Goal: Transaction & Acquisition: Subscribe to service/newsletter

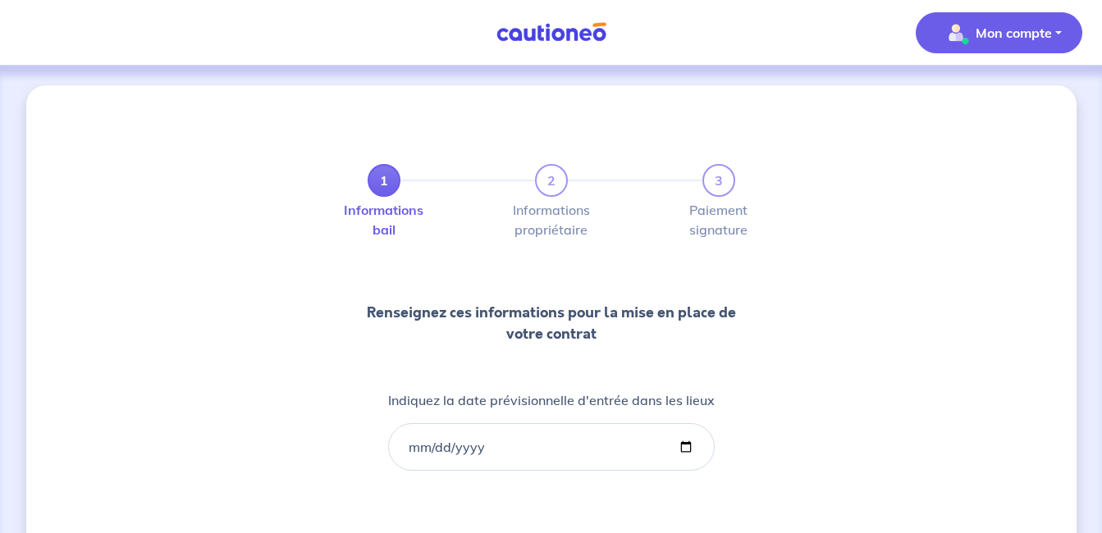
click at [988, 16] on button "Mon compte" at bounding box center [999, 32] width 167 height 41
click at [942, 98] on link "Mes informations" at bounding box center [983, 102] width 132 height 26
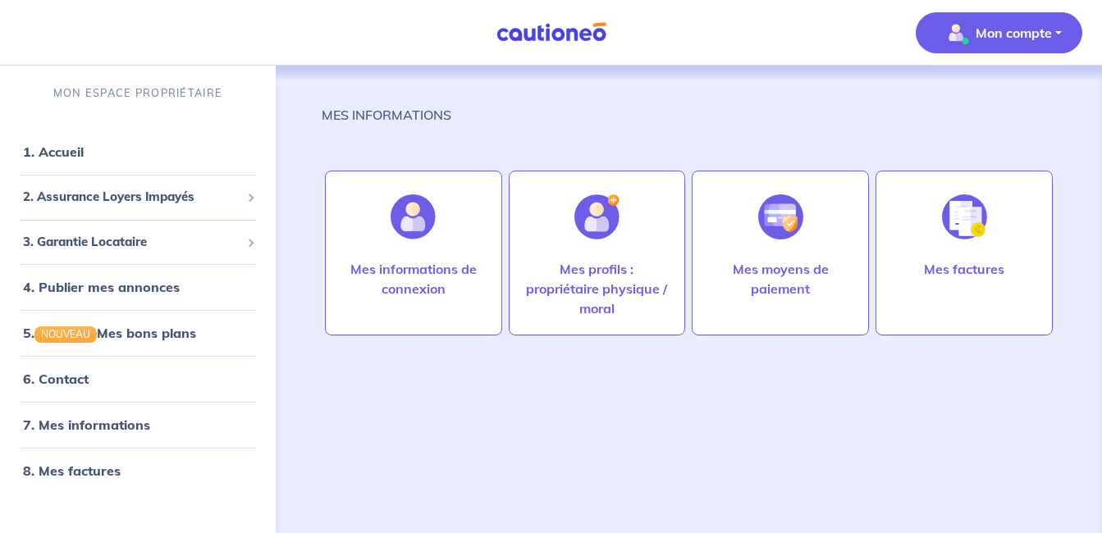
click at [969, 35] on span "Mon compte" at bounding box center [994, 33] width 116 height 26
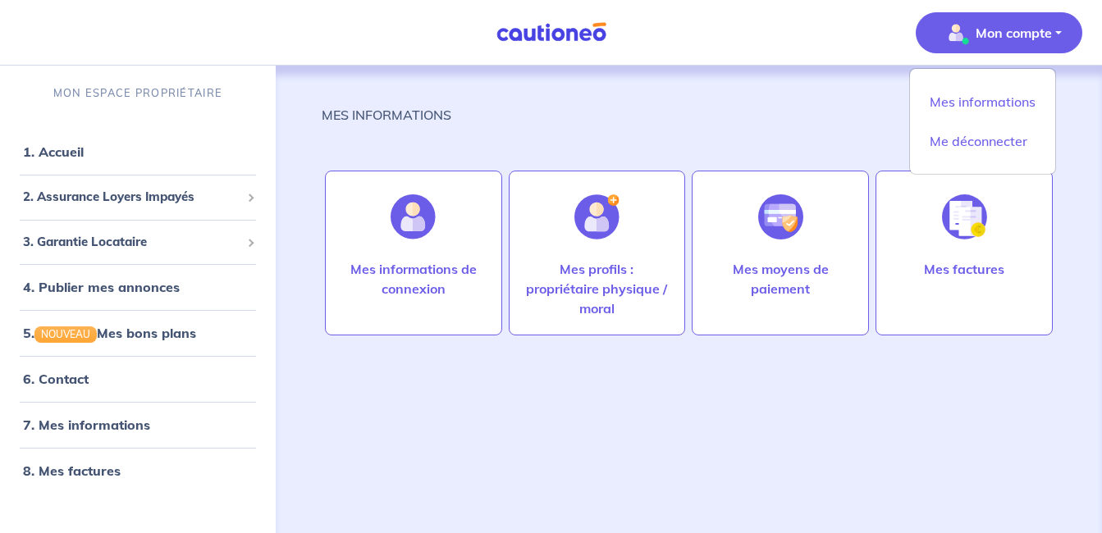
click at [811, 123] on div "MES INFORMATIONS" at bounding box center [689, 121] width 734 height 33
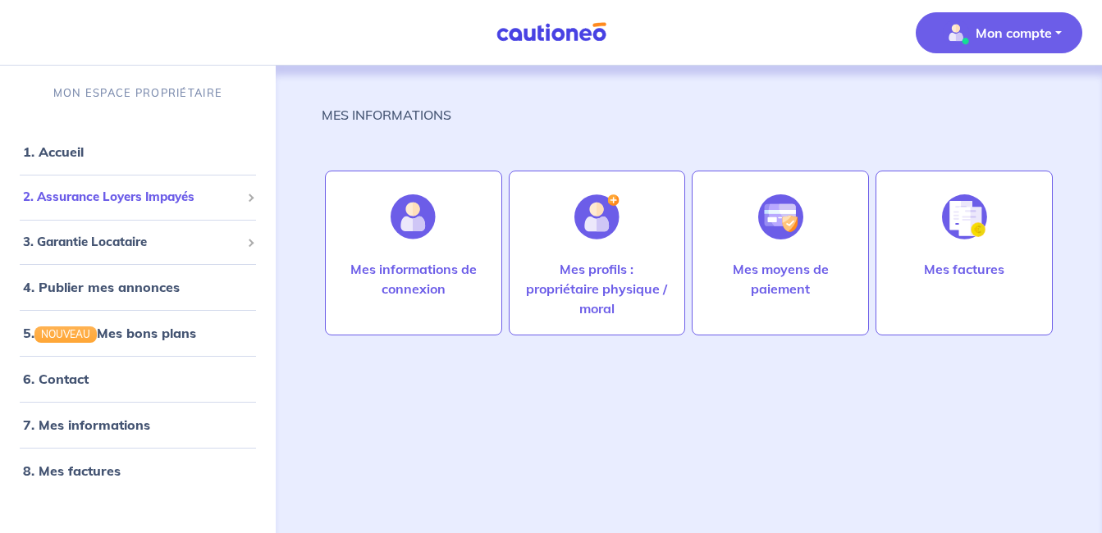
click at [185, 199] on span "2. Assurance Loyers Impayés" at bounding box center [131, 197] width 217 height 19
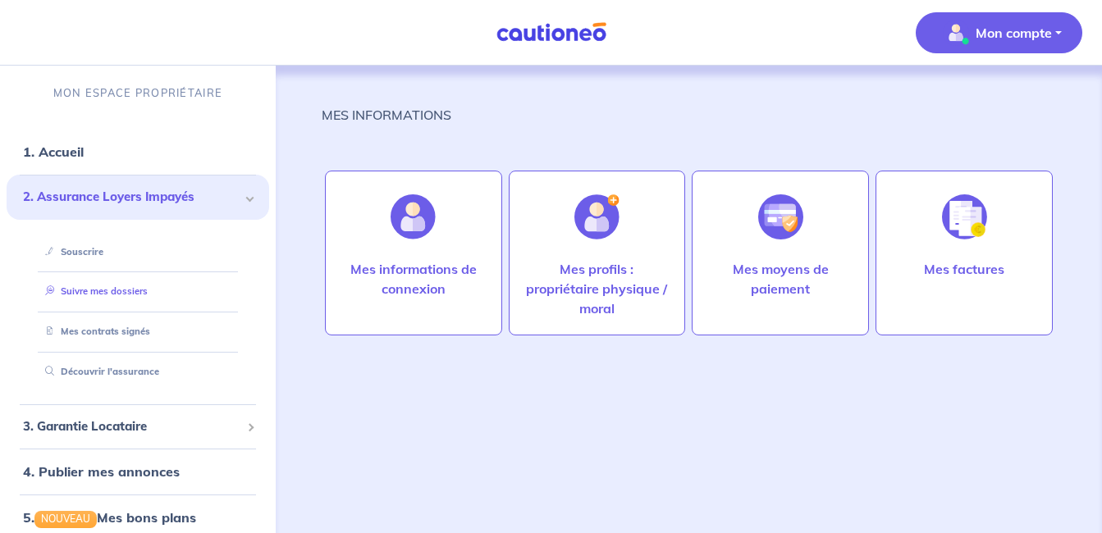
click at [124, 297] on link "Suivre mes dossiers" at bounding box center [93, 291] width 109 height 11
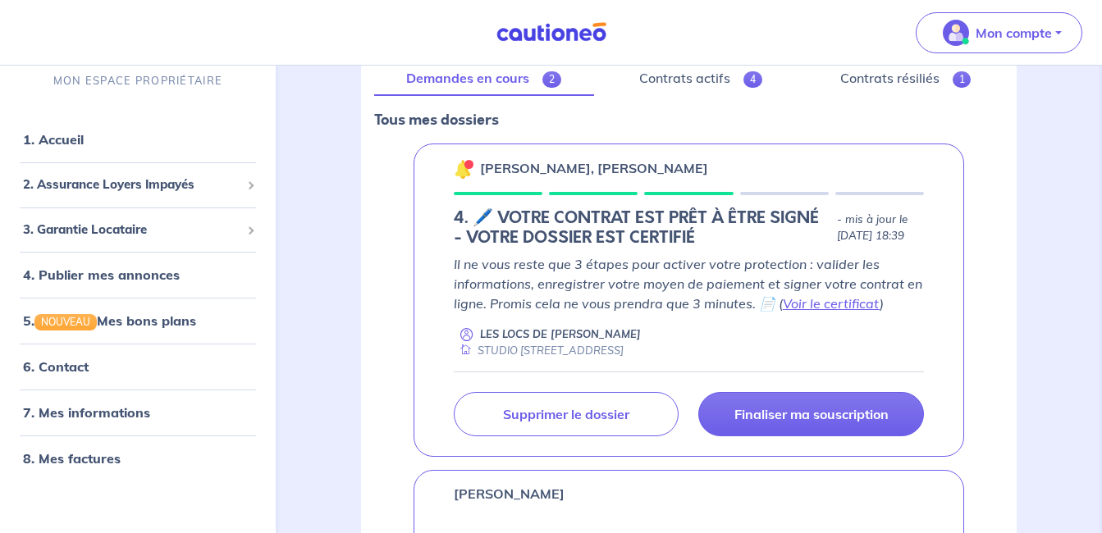
scroll to position [246, 0]
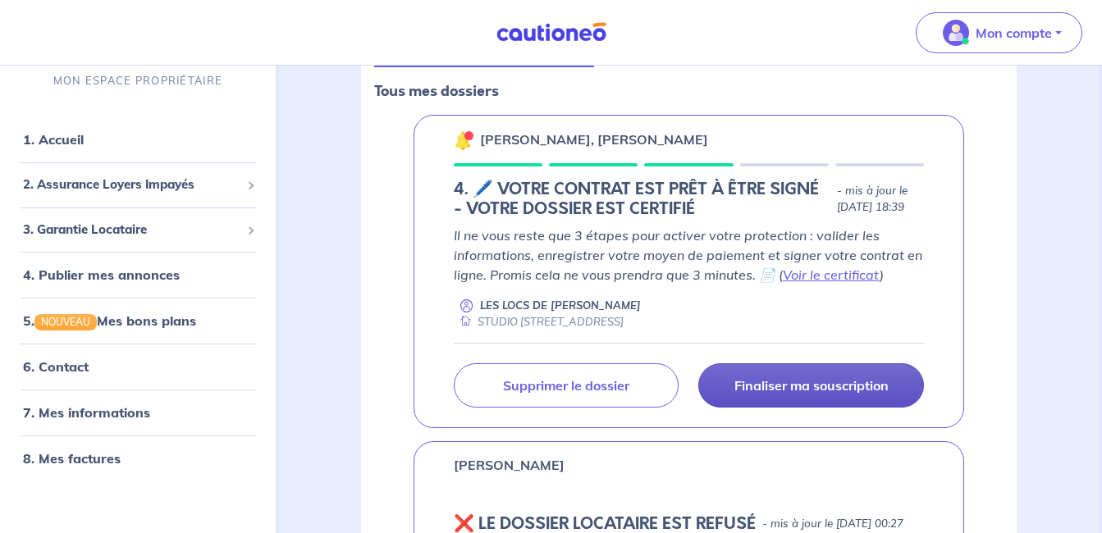
click at [843, 394] on p "Finaliser ma souscription" at bounding box center [811, 385] width 154 height 16
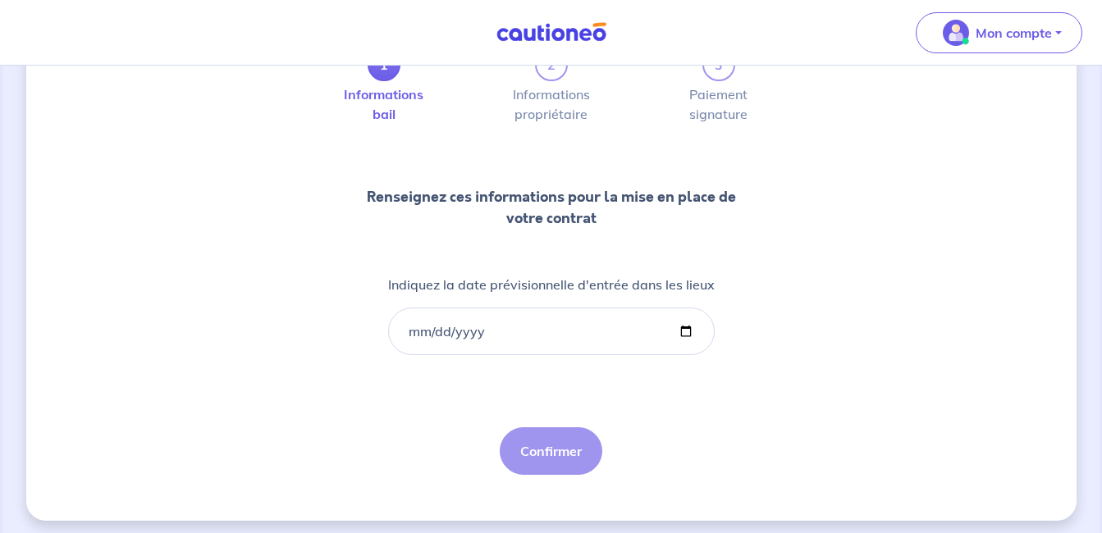
scroll to position [123, 0]
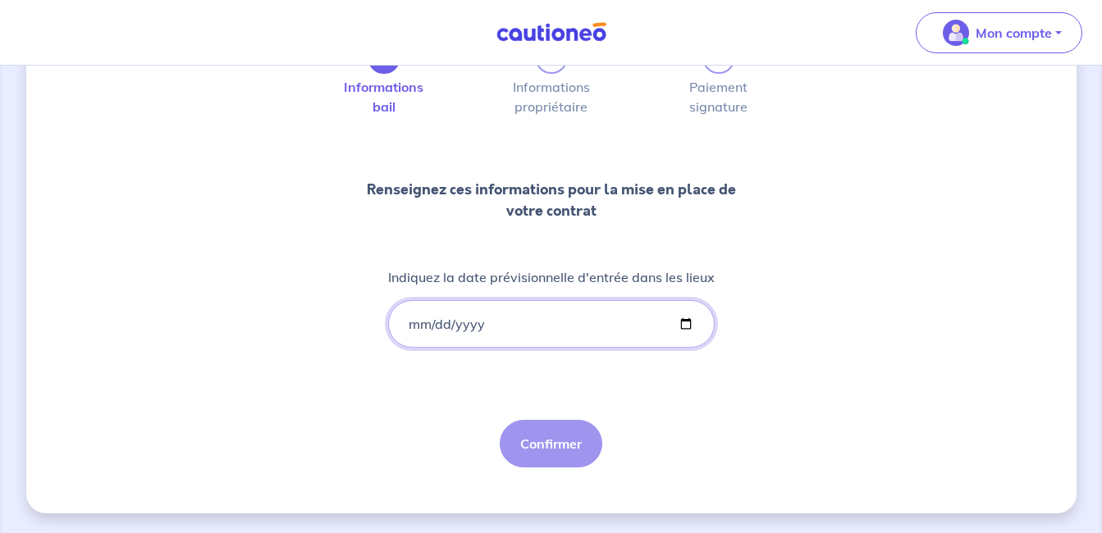
click at [412, 322] on input "Indiquez la date prévisionnelle d'entrée dans les lieux" at bounding box center [551, 324] width 327 height 48
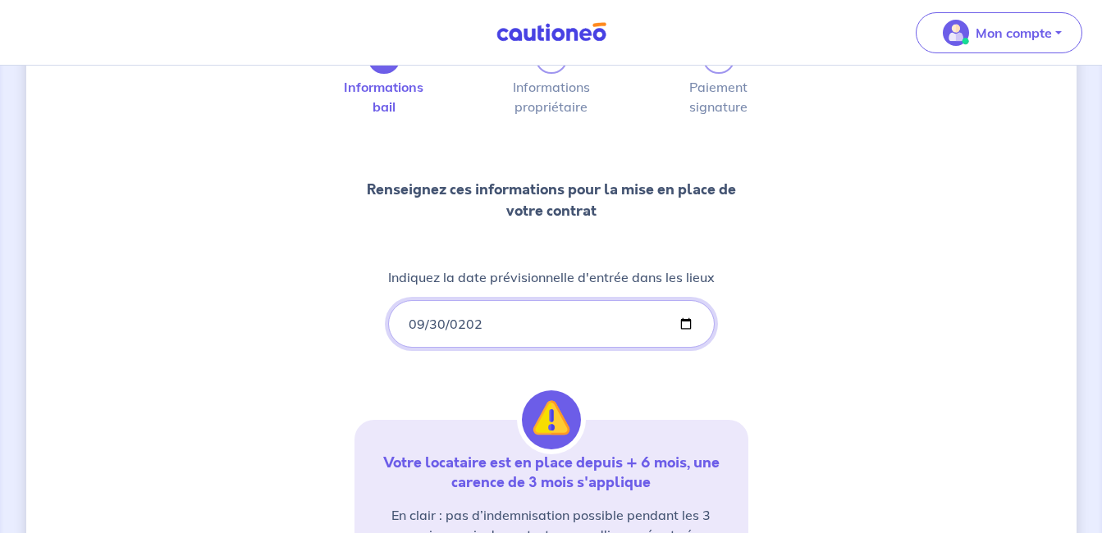
type input "[DATE]"
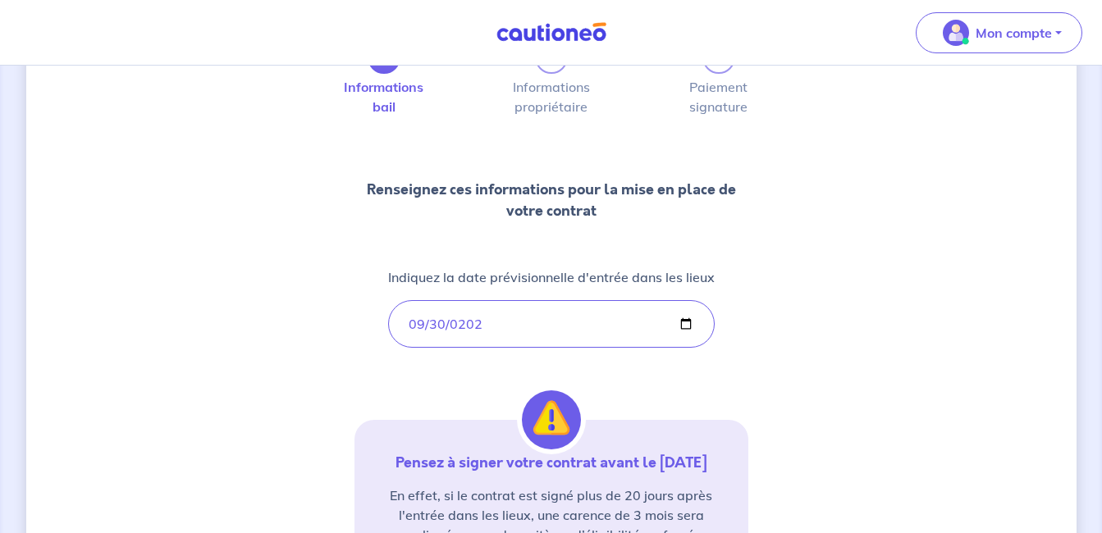
click at [405, 373] on div "1 2 3 Informations bail Informations propriétaire Paiement signature Renseignez…" at bounding box center [552, 356] width 394 height 709
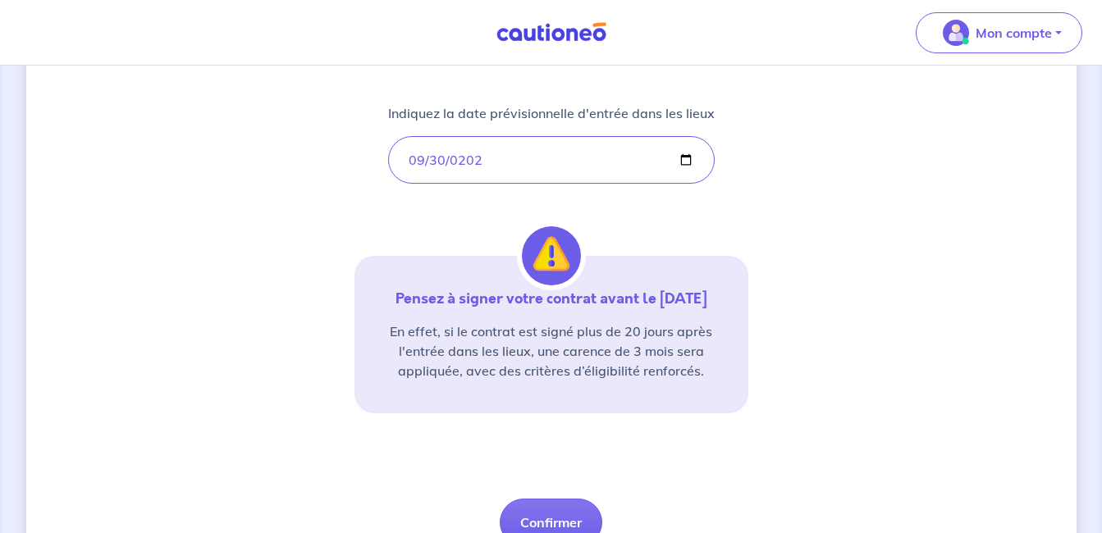
scroll to position [366, 0]
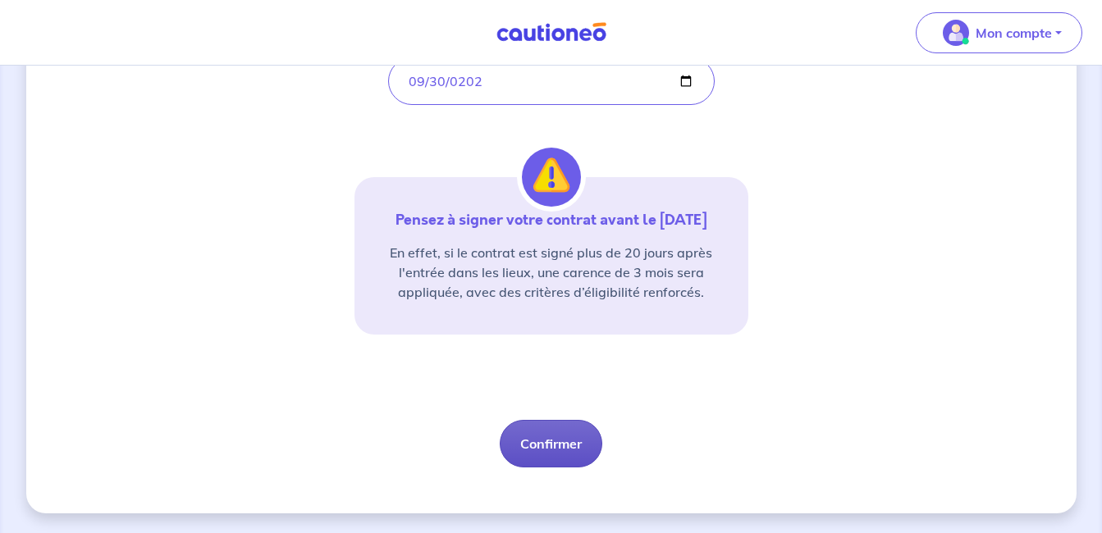
click at [551, 442] on button "Confirmer" at bounding box center [551, 444] width 103 height 48
select select "FR"
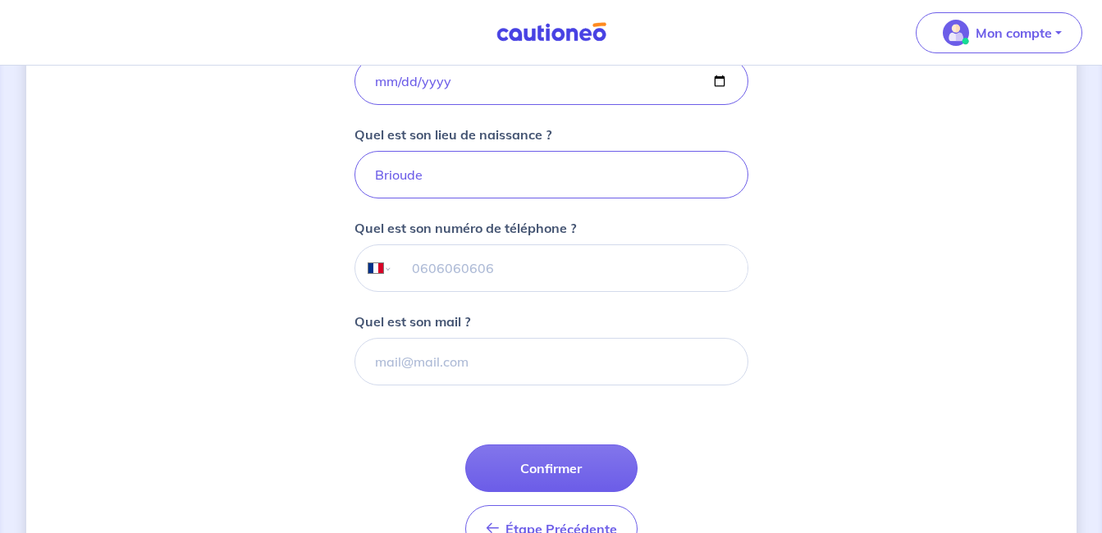
scroll to position [410, 0]
click at [455, 277] on input "tel" at bounding box center [569, 267] width 355 height 46
type input "06 68 24 18 57"
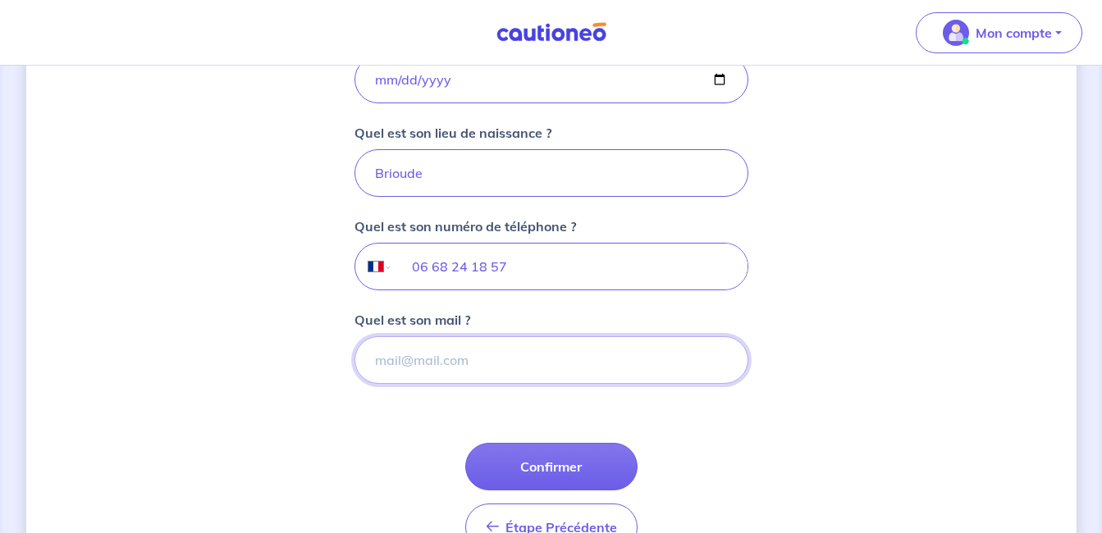
click at [462, 356] on input "Quel est son mail ?" at bounding box center [552, 360] width 394 height 48
click at [451, 400] on form "Locataire 1 : [PERSON_NAME] Quelle est sa date de naissance ? [DEMOGRAPHIC_DATA…" at bounding box center [552, 274] width 394 height 581
click at [457, 360] on input "Quel est son mail ?" at bounding box center [552, 360] width 394 height 48
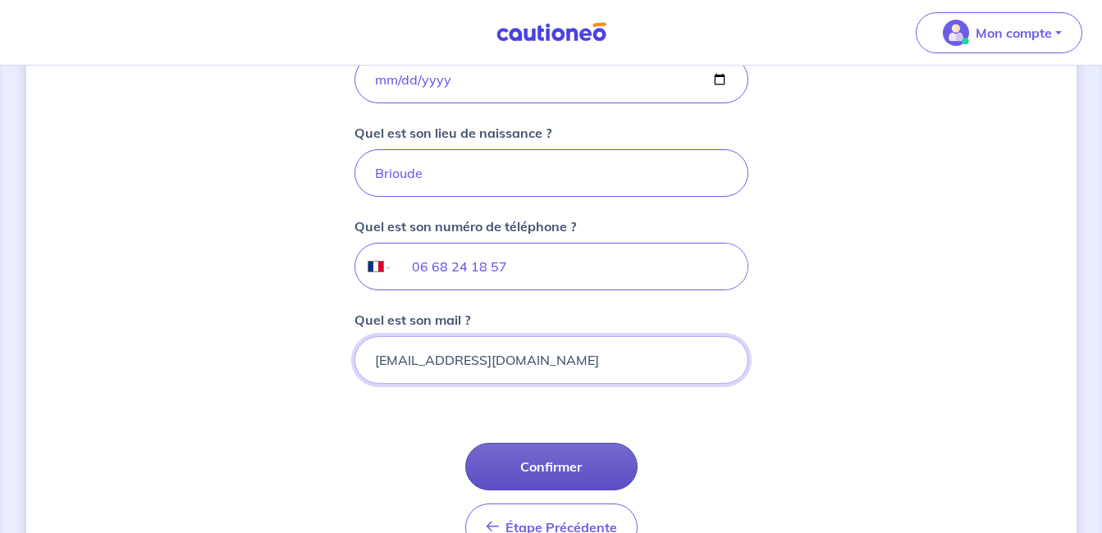
type input "[EMAIL_ADDRESS][DOMAIN_NAME]"
click at [538, 475] on button "Confirmer" at bounding box center [551, 467] width 172 height 48
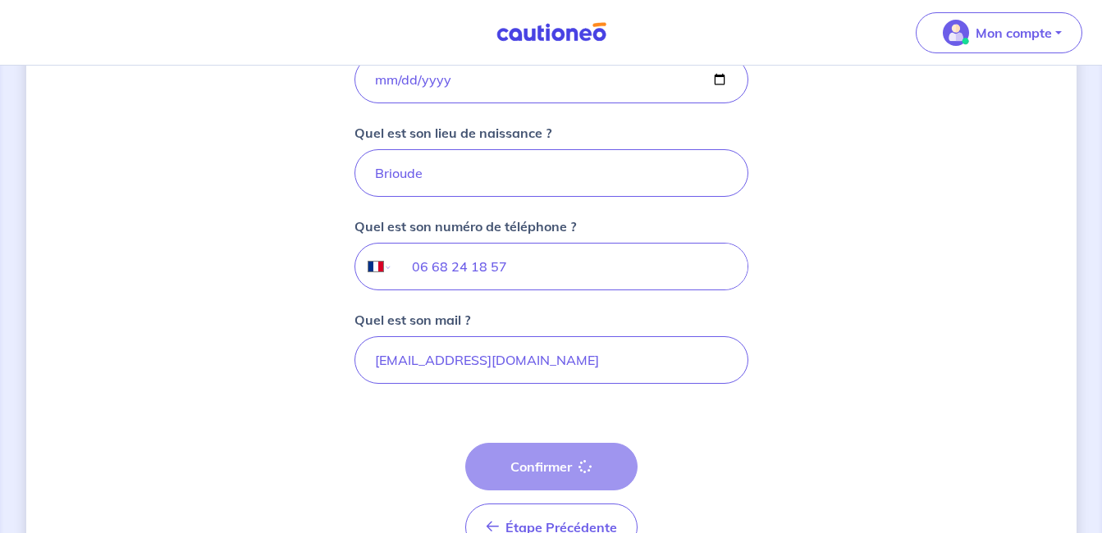
select select "FR"
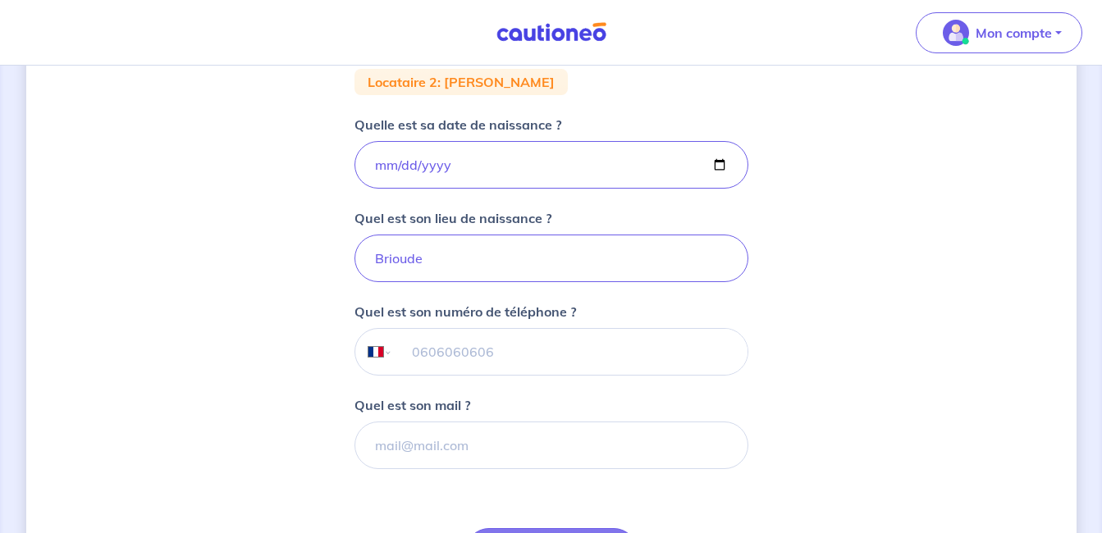
scroll to position [328, 0]
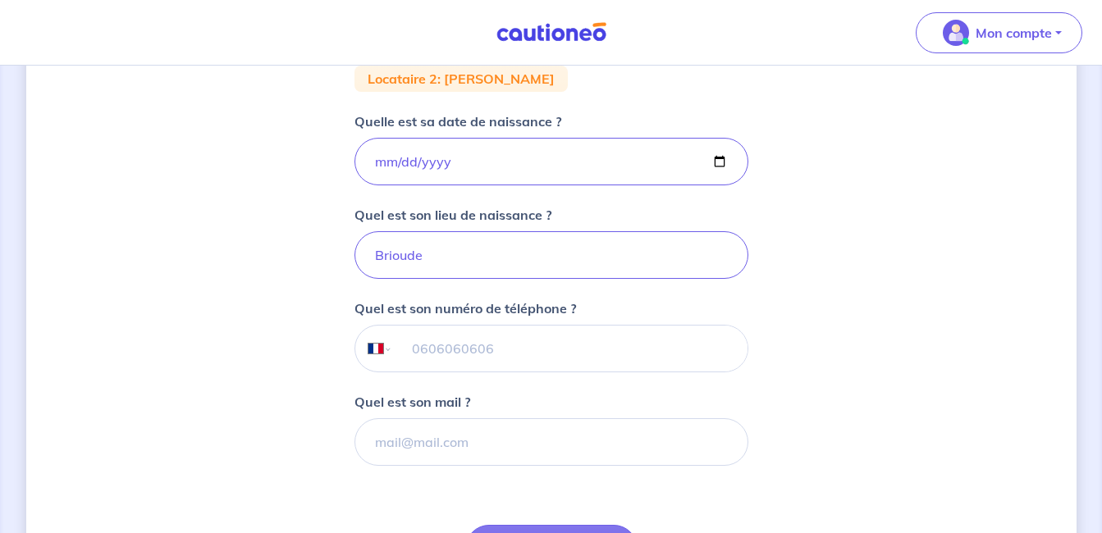
click at [454, 353] on input "tel" at bounding box center [569, 349] width 355 height 46
type input "06 68 24 18 57"
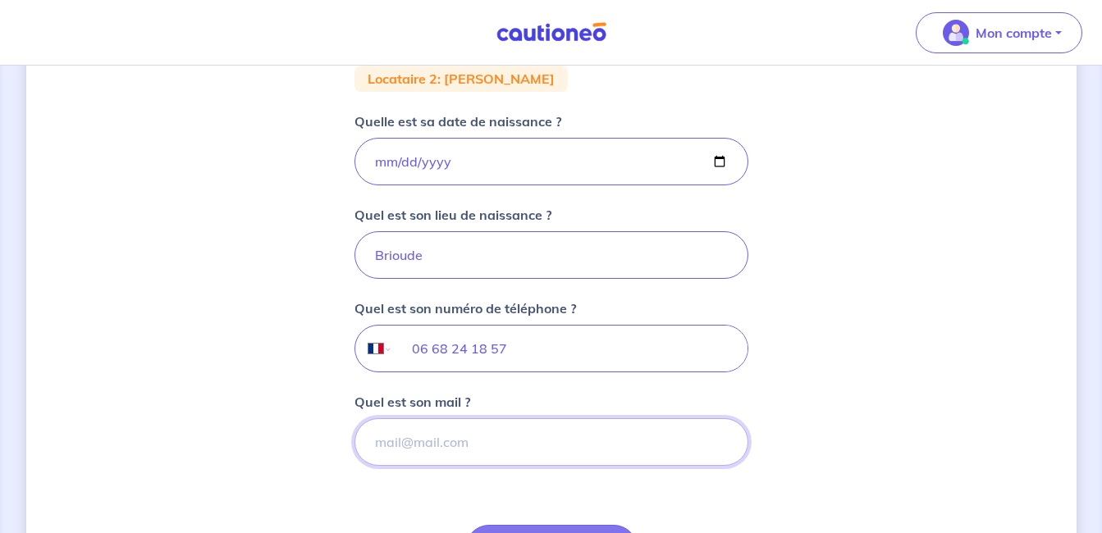
click at [450, 457] on input "Quel est son mail ?" at bounding box center [552, 443] width 394 height 48
type input "[EMAIL_ADDRESS][DOMAIN_NAME]"
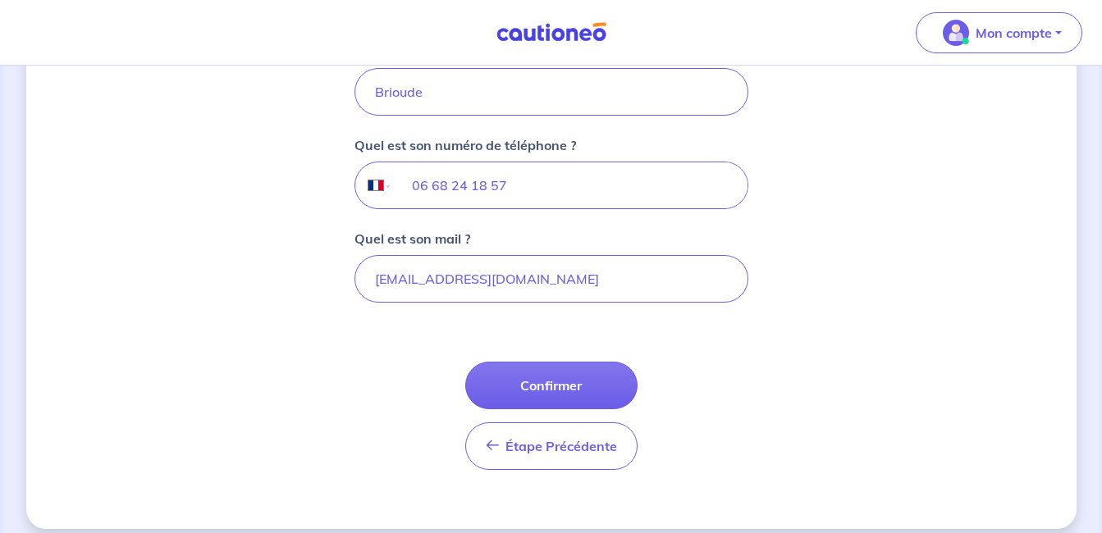
scroll to position [492, 0]
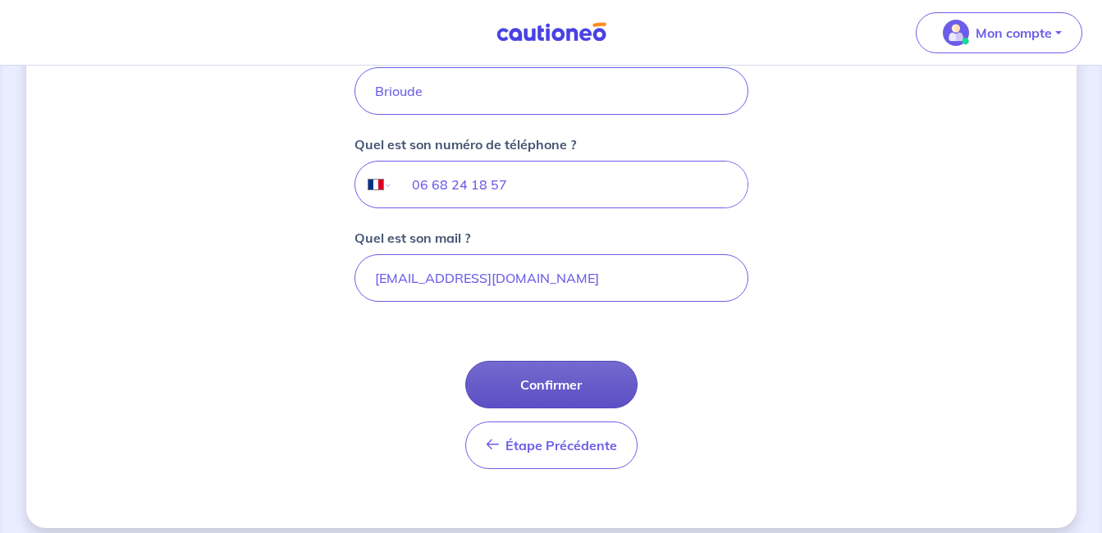
click at [533, 384] on button "Confirmer" at bounding box center [551, 385] width 172 height 48
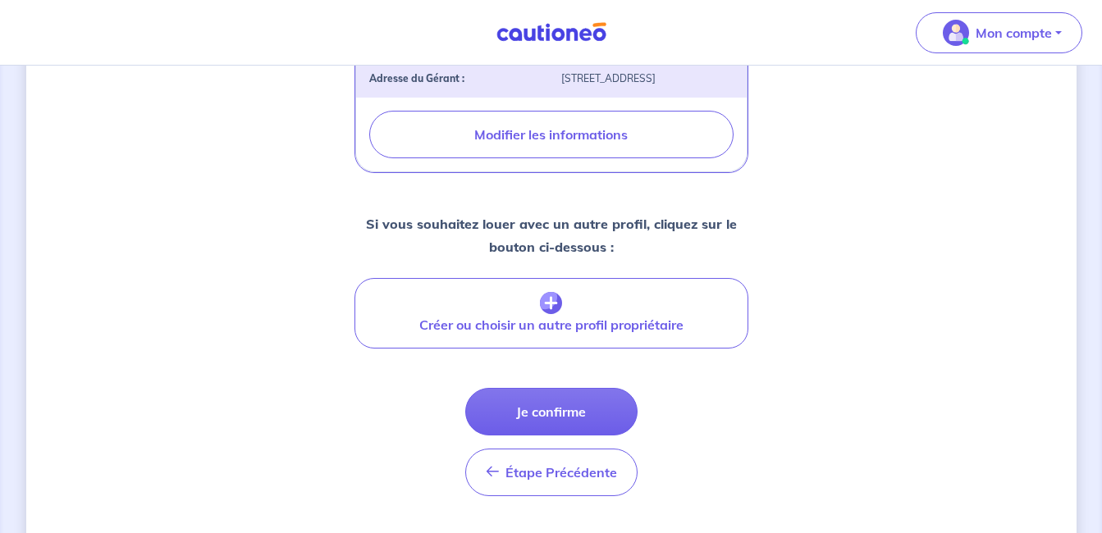
scroll to position [739, 0]
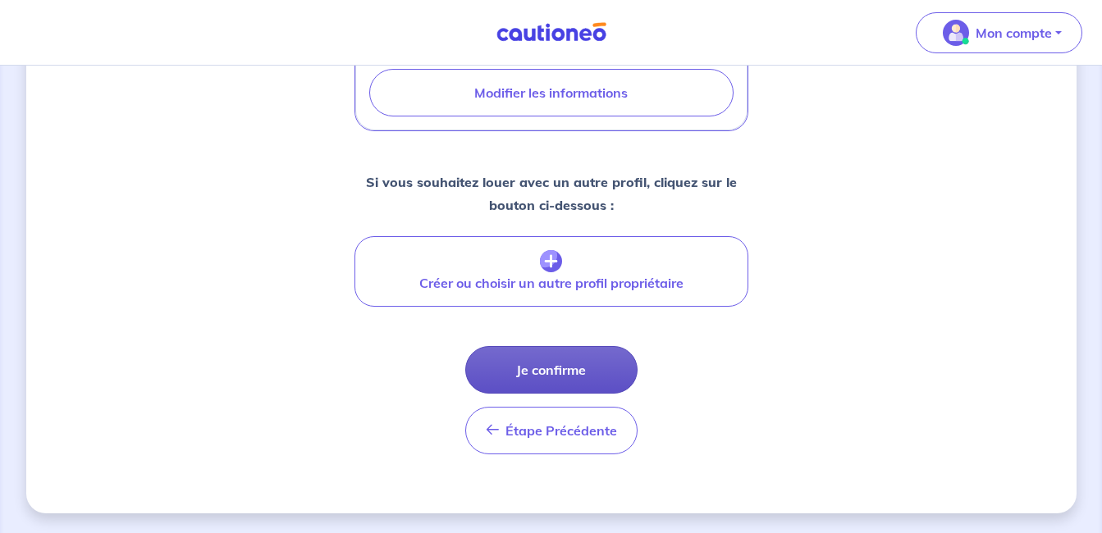
click at [514, 394] on button "Je confirme" at bounding box center [551, 370] width 172 height 48
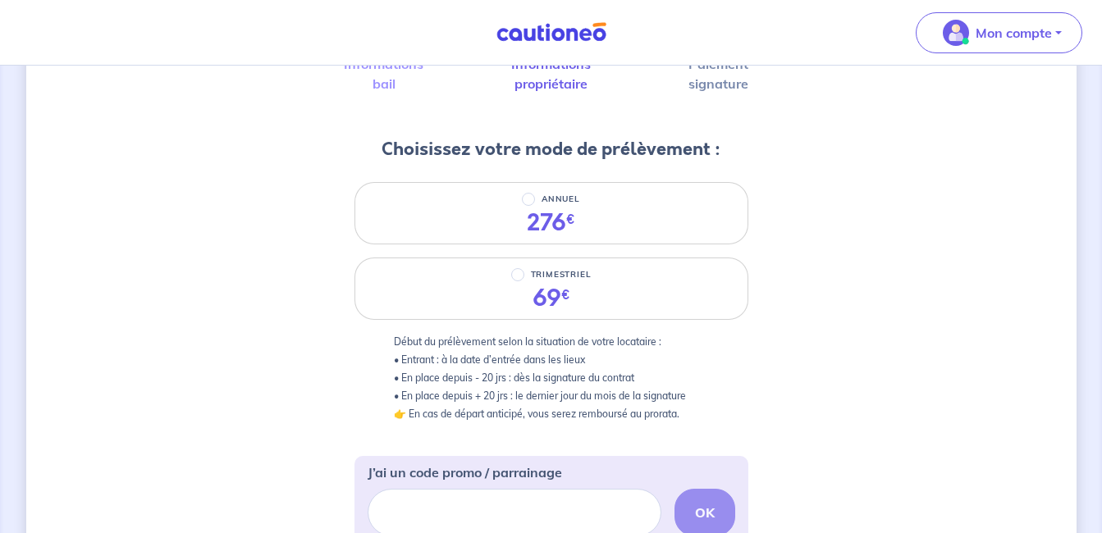
scroll to position [64, 0]
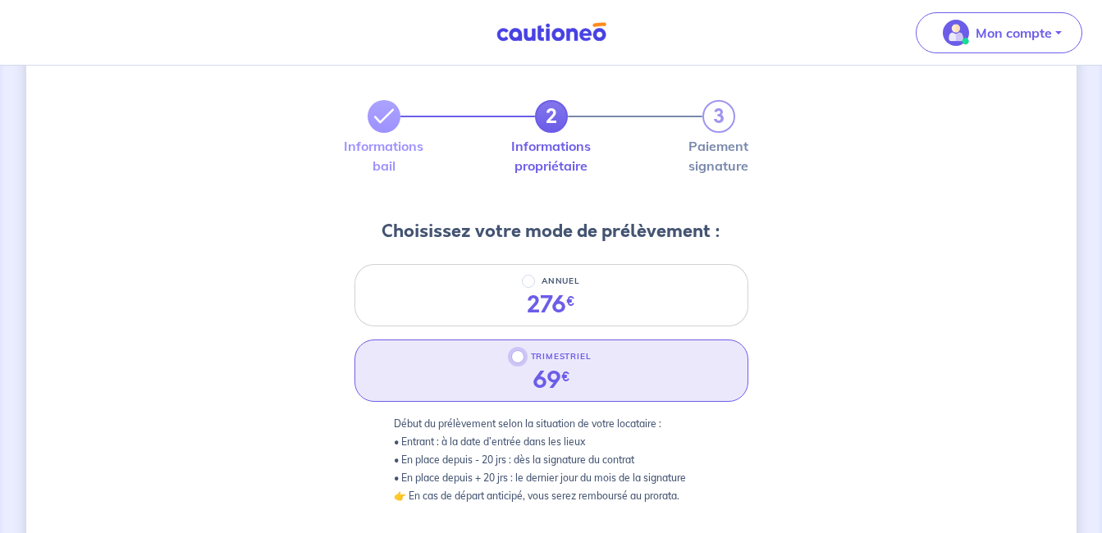
click at [518, 361] on input "TRIMESTRIEL" at bounding box center [517, 356] width 13 height 13
radio input "true"
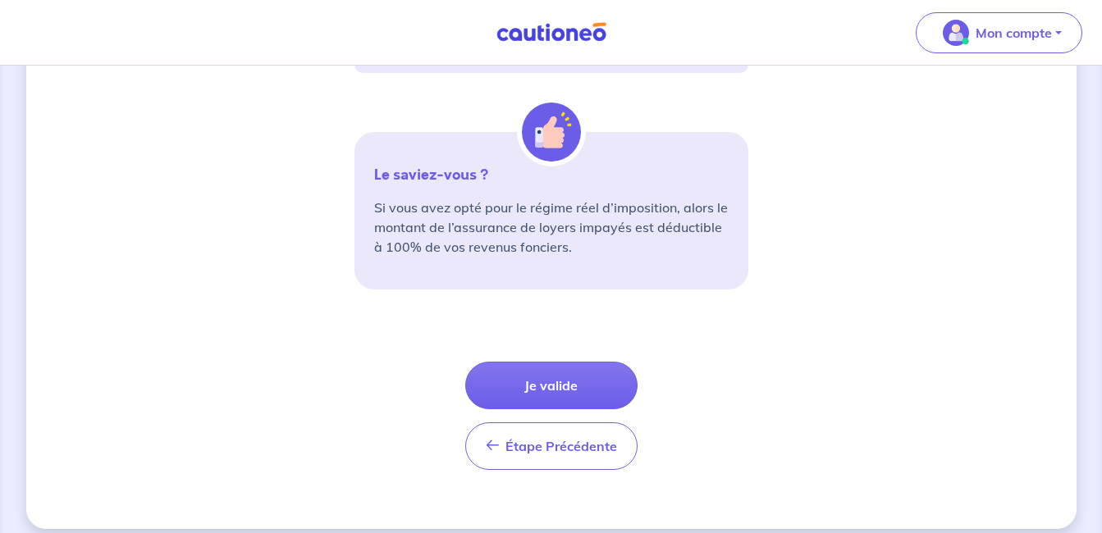
scroll to position [638, 0]
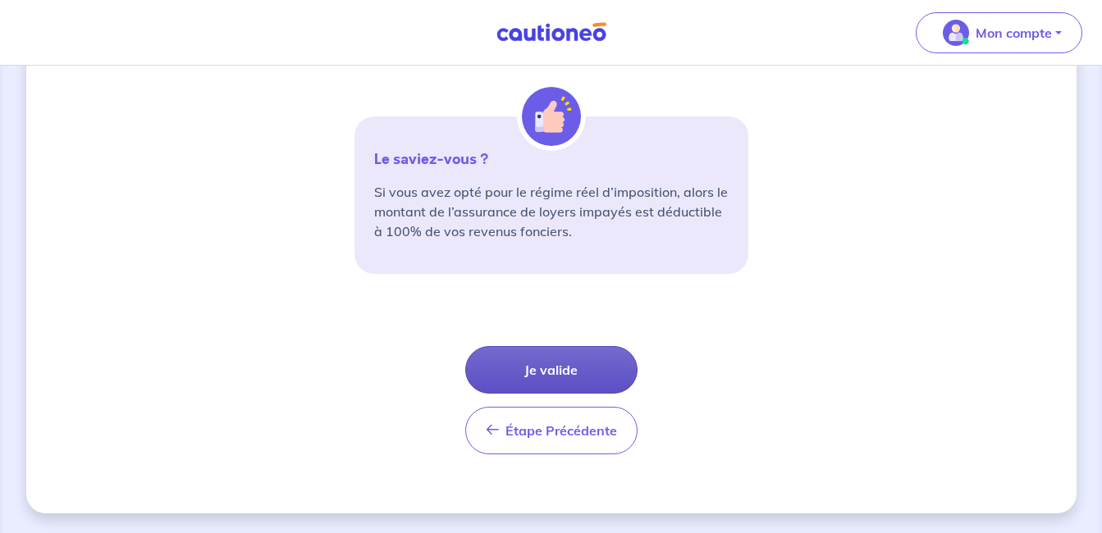
click at [532, 379] on button "Je valide" at bounding box center [551, 370] width 172 height 48
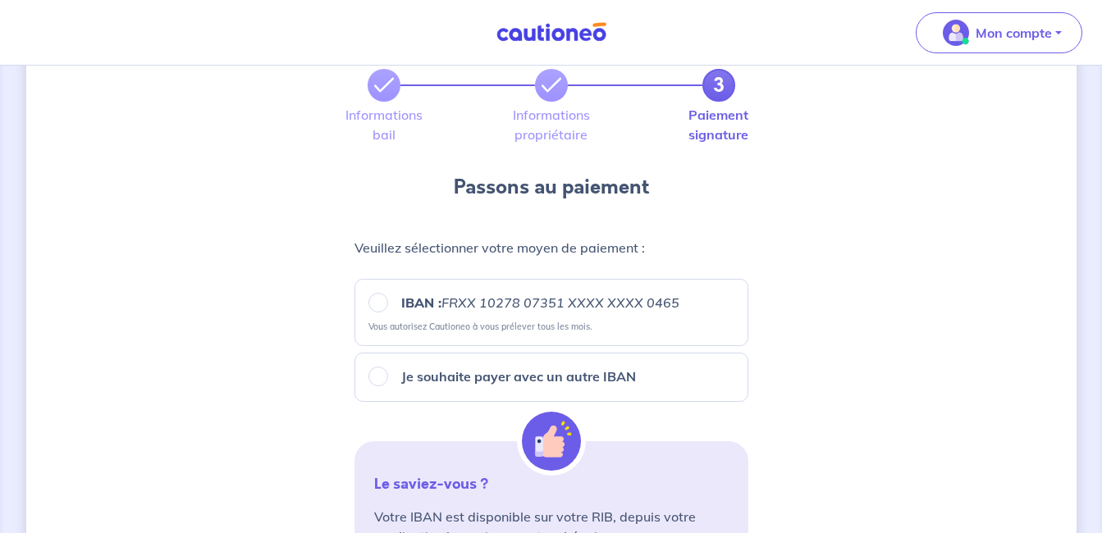
scroll to position [164, 0]
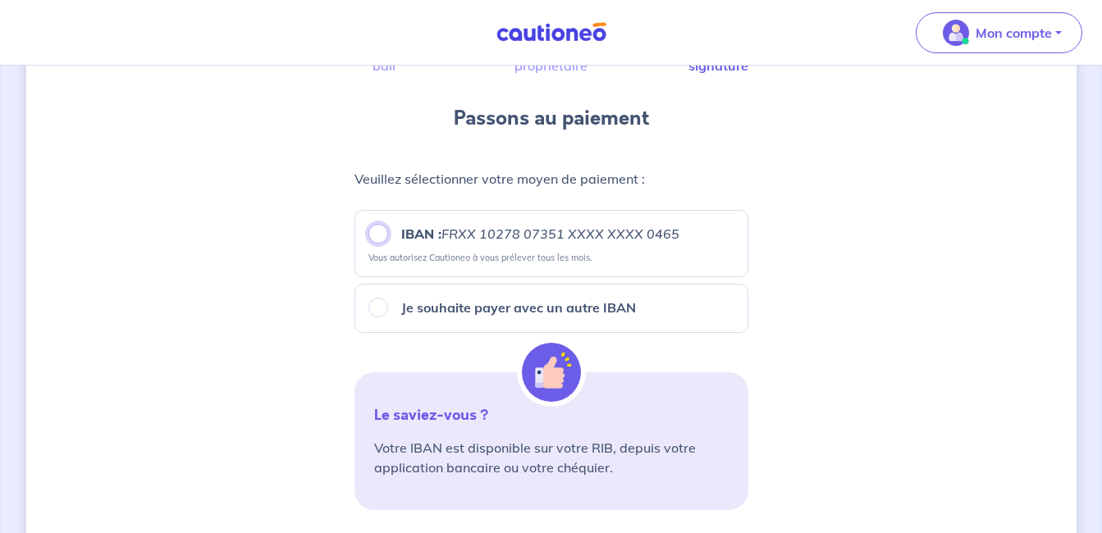
click at [378, 232] on input "IBAN : FRXX [FINANCIAL_ID] XXXX XXXX 0465" at bounding box center [378, 234] width 20 height 20
radio input "true"
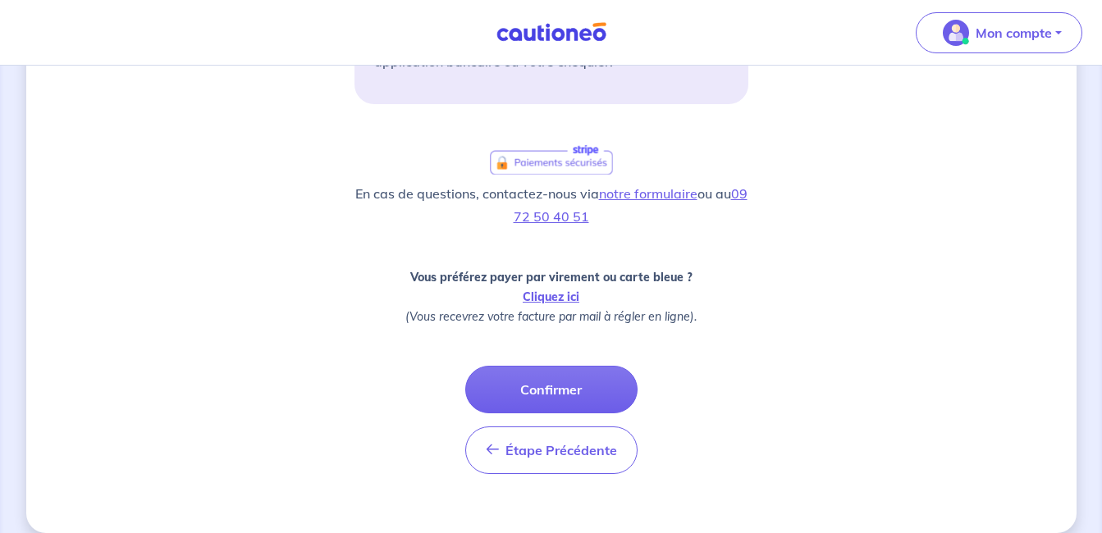
scroll to position [590, 0]
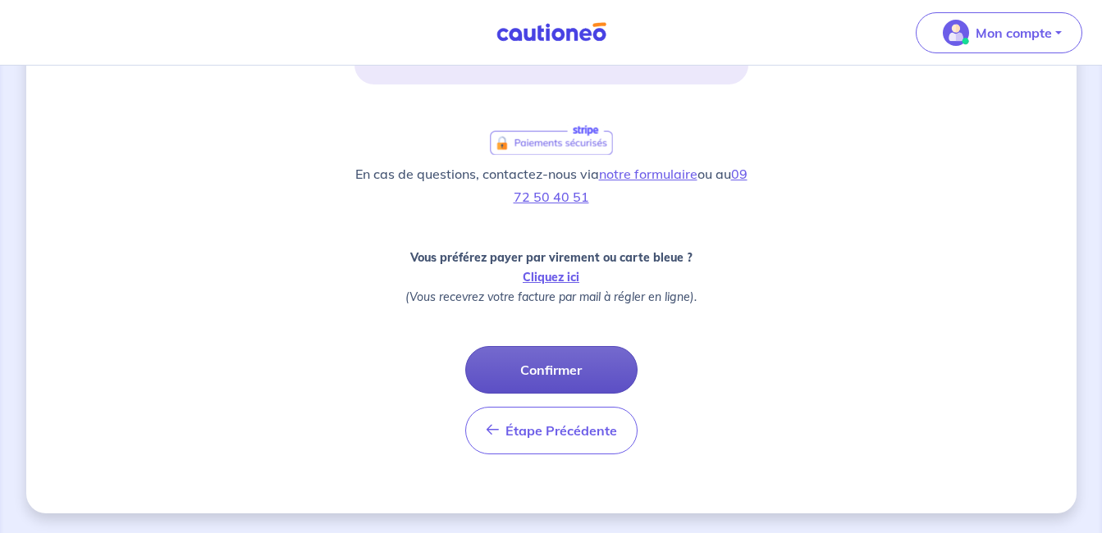
click at [524, 371] on button "Confirmer" at bounding box center [551, 370] width 172 height 48
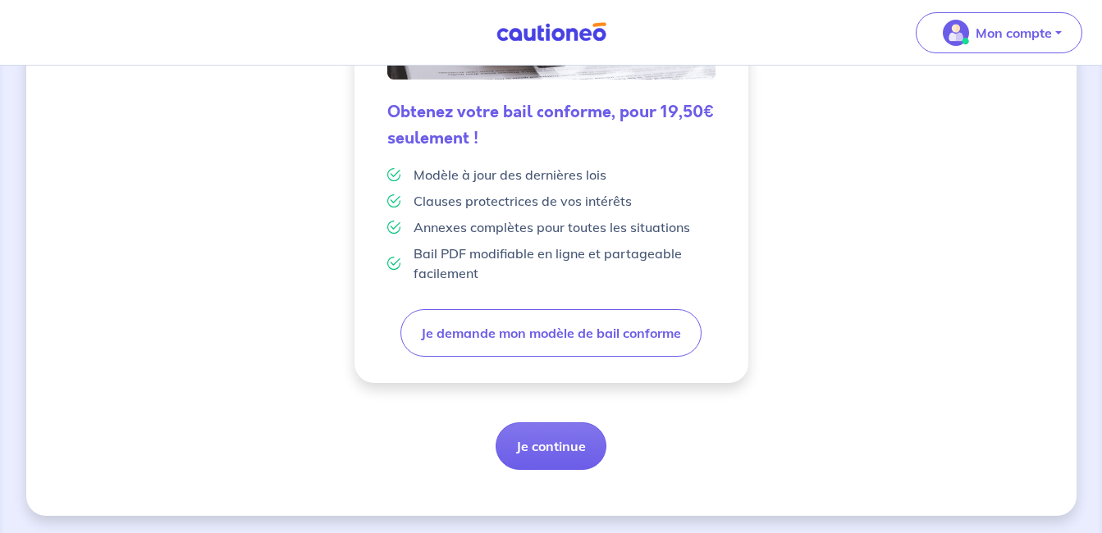
scroll to position [501, 0]
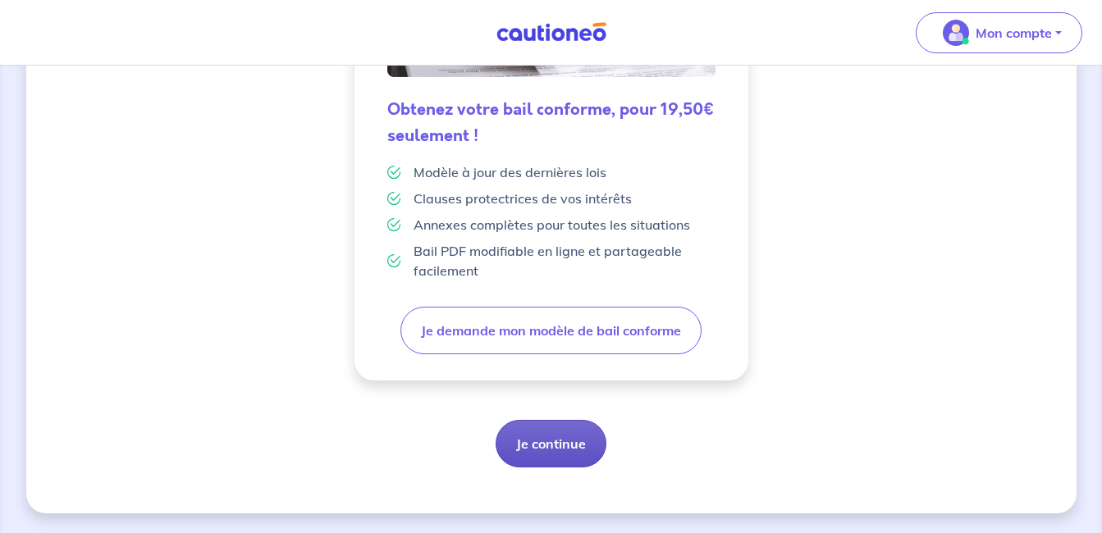
click at [563, 443] on button "Je continue" at bounding box center [551, 444] width 111 height 48
